Goal: Information Seeking & Learning: Check status

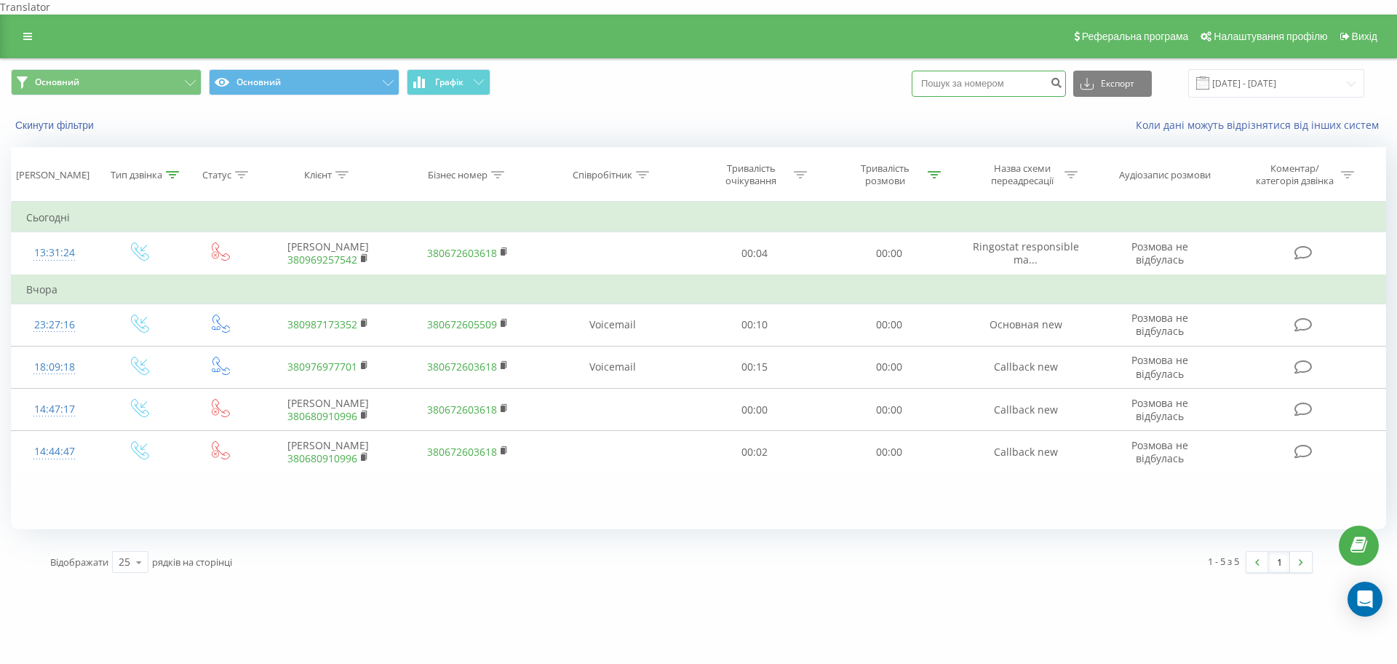
click at [985, 71] on input at bounding box center [989, 84] width 154 height 26
paste input "[PHONE_NUMBER]"
click at [934, 71] on input "[PHONE_NUMBER]" at bounding box center [989, 84] width 154 height 26
type input "380 95 723 9271"
click at [1054, 71] on input "380 95 723 9271" at bounding box center [989, 84] width 154 height 26
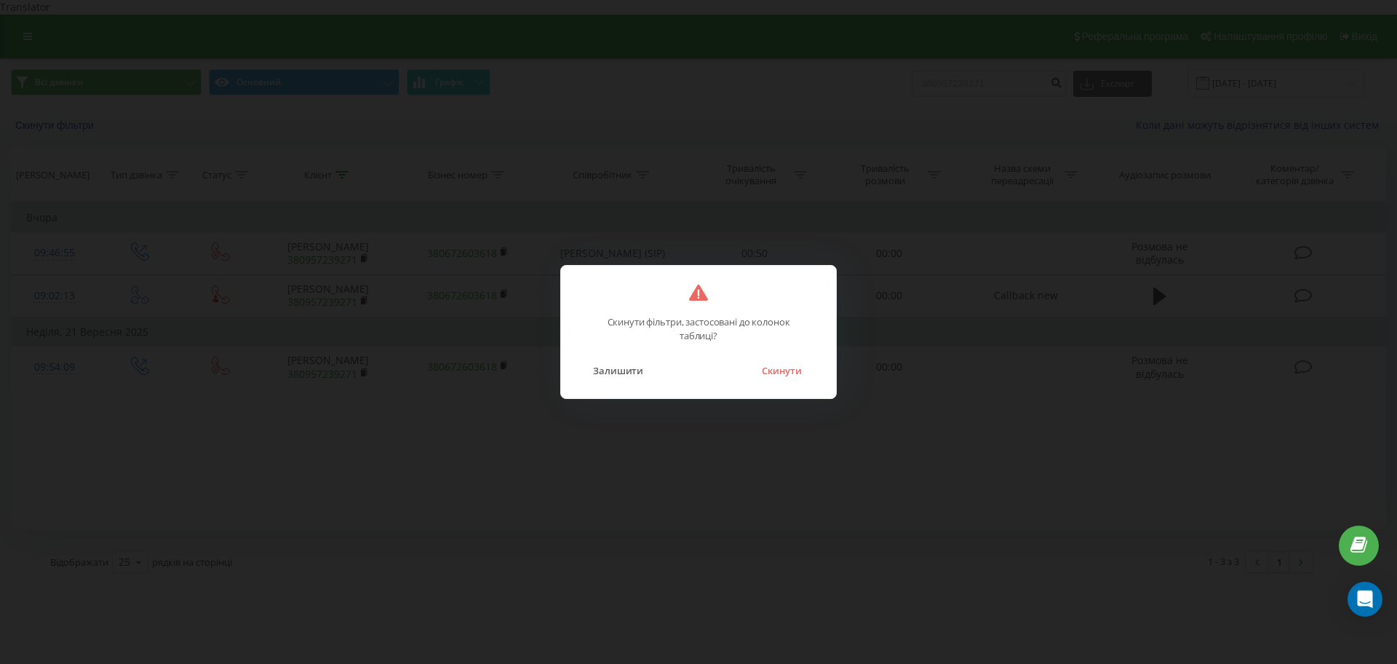
click at [773, 366] on button "Скинути" at bounding box center [782, 370] width 55 height 19
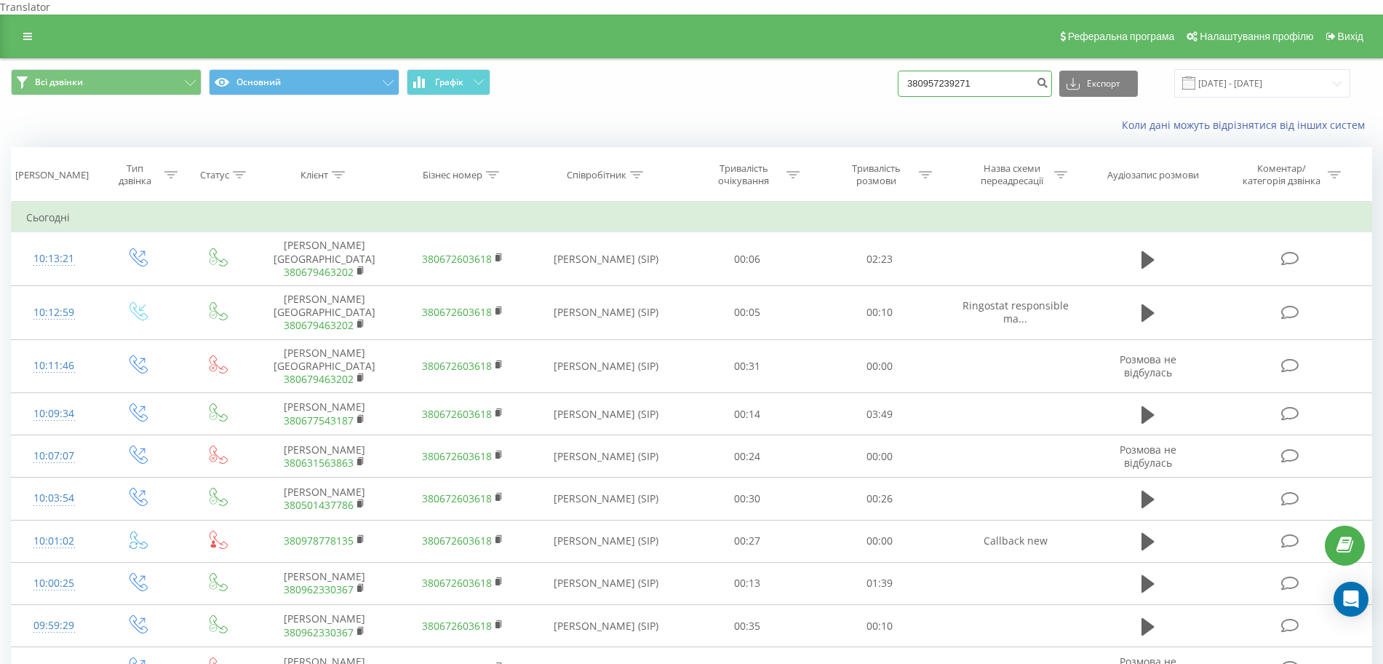
click at [1012, 71] on input "380957239271" at bounding box center [975, 84] width 154 height 26
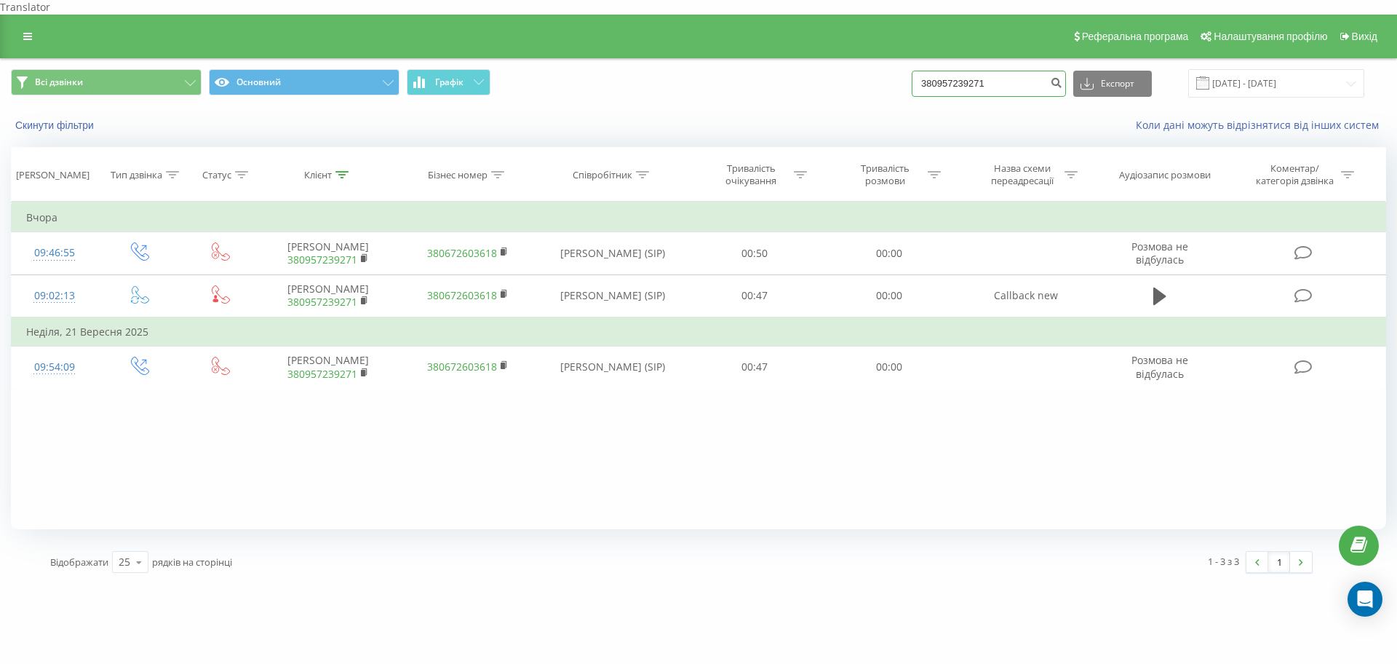
click at [971, 71] on input "380957239271" at bounding box center [989, 84] width 154 height 26
paste input "0664431576"
type input "0664431576"
